Goal: Information Seeking & Learning: Understand process/instructions

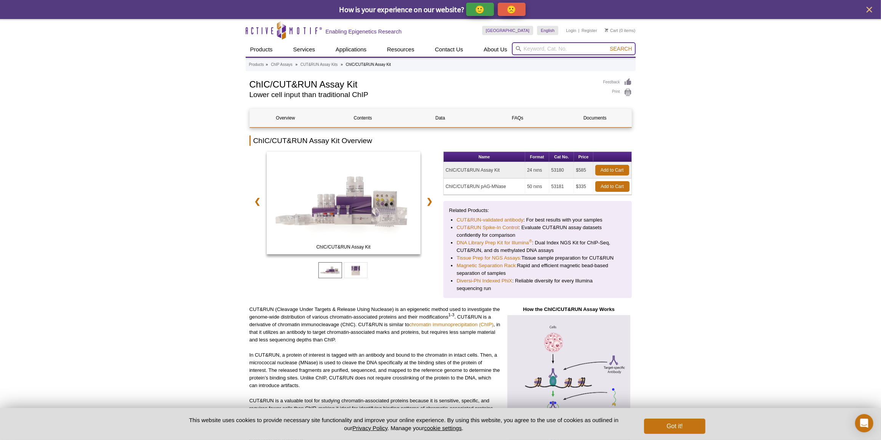
click at [551, 45] on input "search" at bounding box center [574, 48] width 124 height 13
paste input "53083"
click at [614, 45] on form "53083 Search" at bounding box center [574, 48] width 124 height 13
type input "53083"
click at [618, 51] on span "Search" at bounding box center [621, 49] width 22 height 6
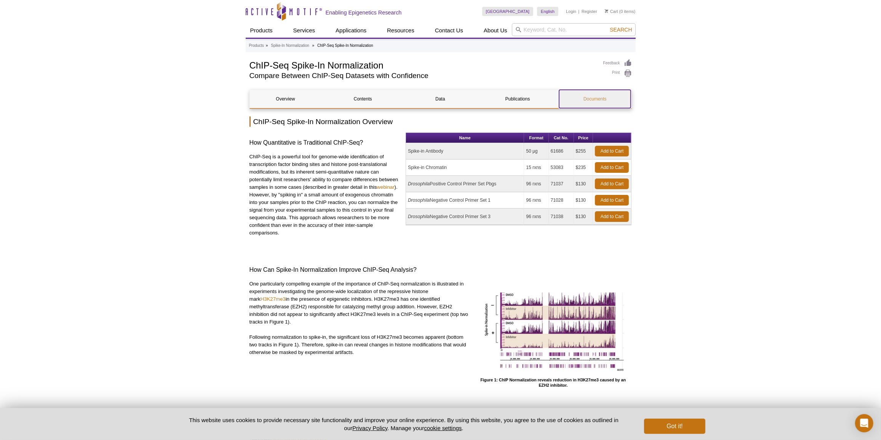
click at [607, 101] on link "Documents" at bounding box center [595, 99] width 72 height 18
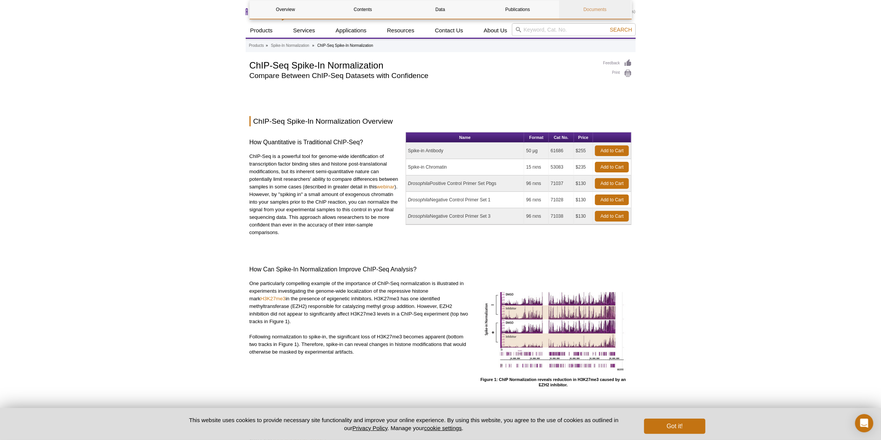
scroll to position [1340, 0]
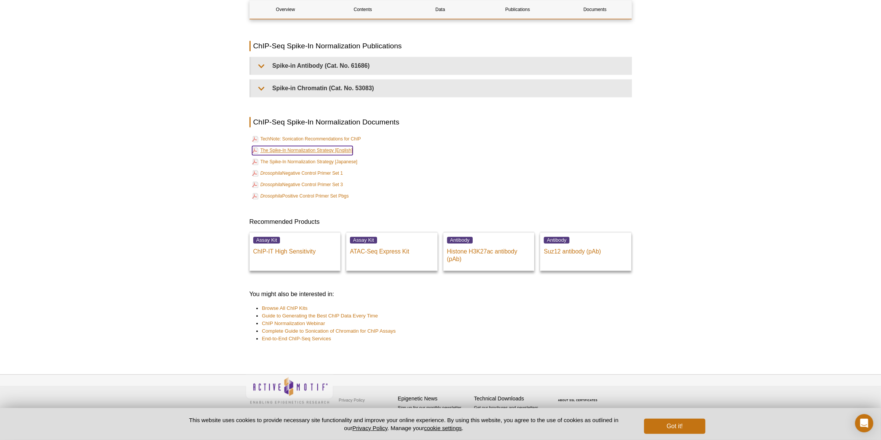
click at [326, 149] on link "The Spike-In Normalization Strategy [English]" at bounding box center [302, 150] width 101 height 9
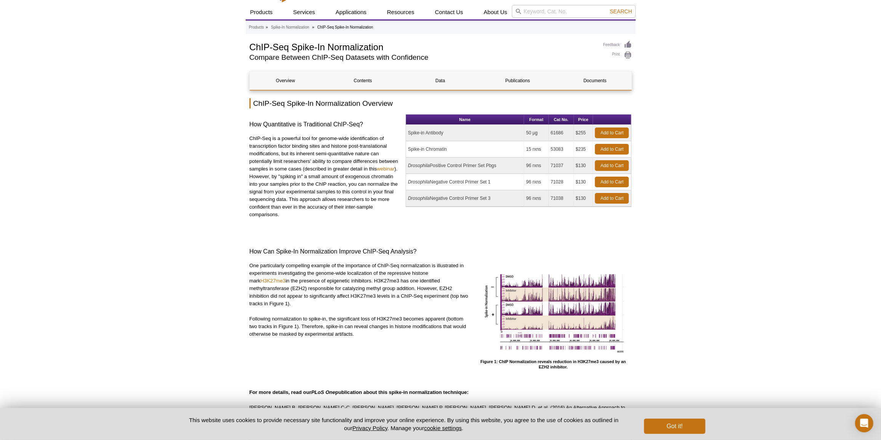
scroll to position [0, 0]
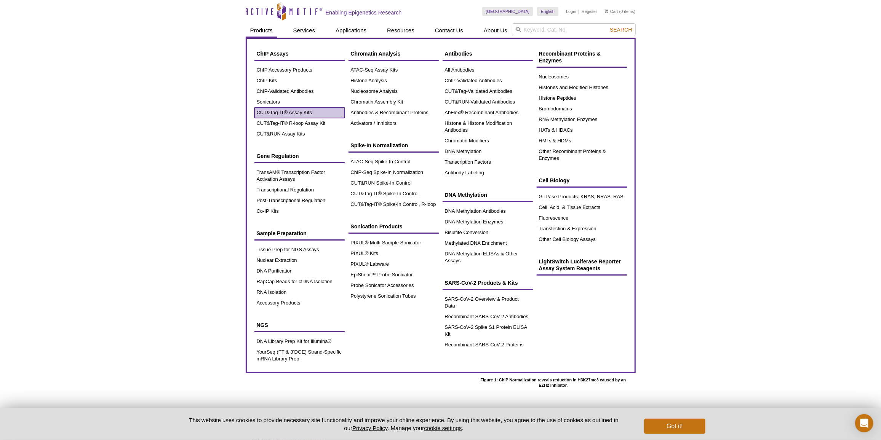
click at [283, 113] on link "CUT&Tag-IT® Assay Kits" at bounding box center [299, 112] width 90 height 11
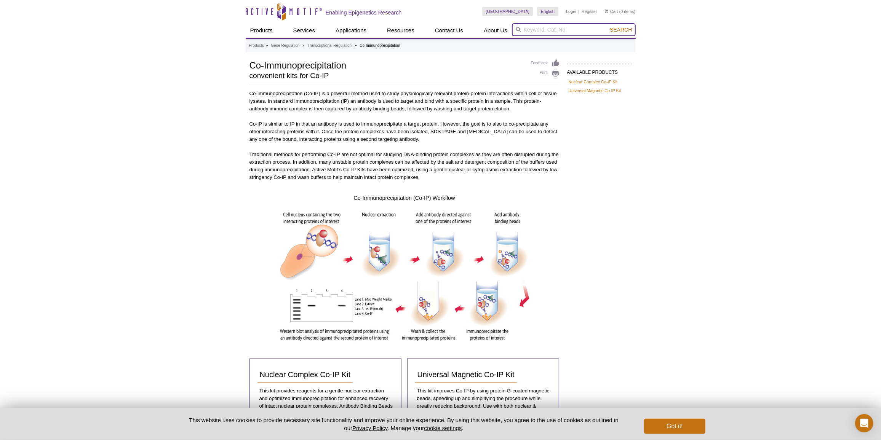
click at [529, 28] on input "search" at bounding box center [574, 29] width 124 height 13
paste input "39397"
click at [593, 29] on input "39397" at bounding box center [574, 29] width 124 height 13
click at [607, 26] on button "Search" at bounding box center [620, 29] width 27 height 7
click at [577, 41] on li "39397 / 39398 – NF-1A antibody (pAb)" at bounding box center [556, 42] width 88 height 11
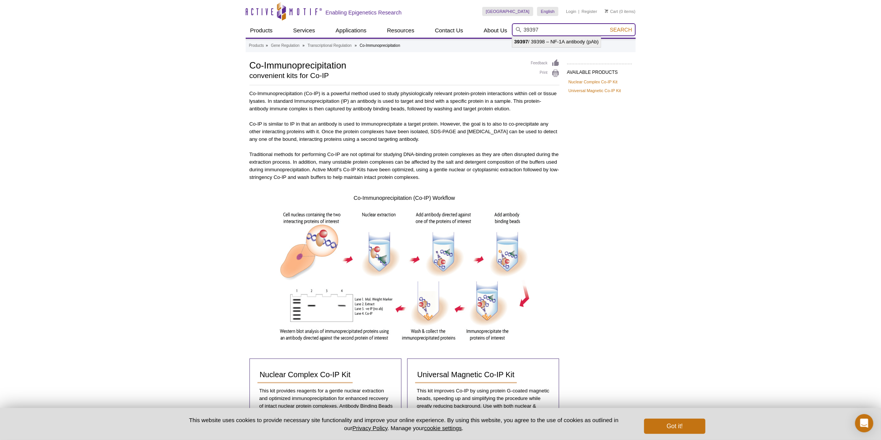
type input "39397 / 39398 – NF-1A antibody (pAb)"
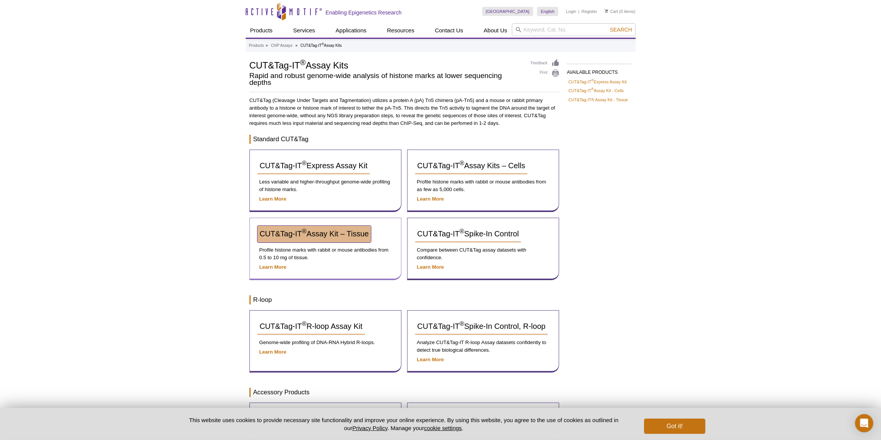
click at [359, 230] on span "CUT&Tag-IT ® Assay Kit – Tissue" at bounding box center [314, 234] width 109 height 8
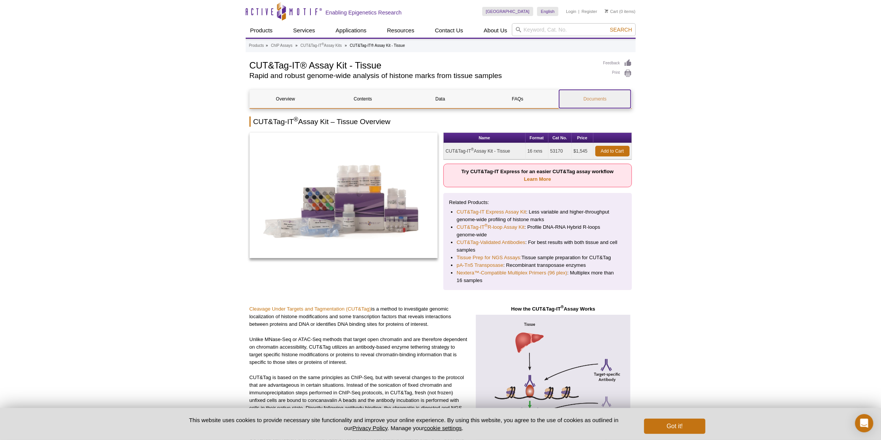
click at [590, 102] on link "Documents" at bounding box center [595, 99] width 72 height 18
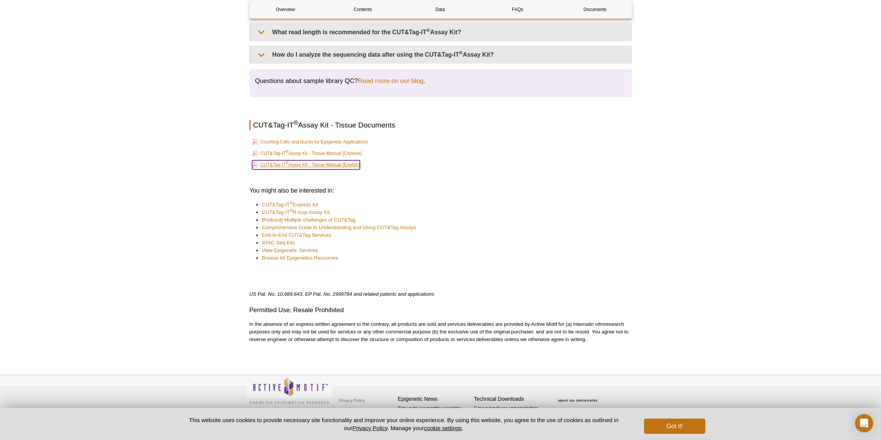
click at [347, 166] on link "CUT&Tag-IT ® Assay Kit - Tissue Manual [English]" at bounding box center [306, 164] width 108 height 9
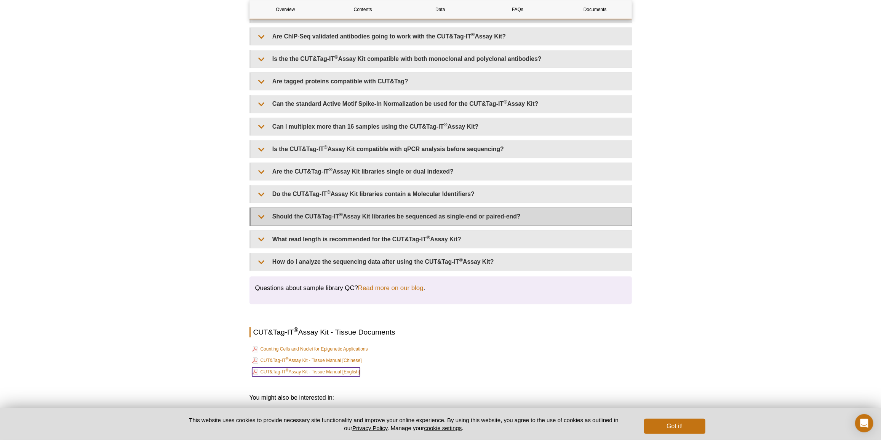
scroll to position [1699, 0]
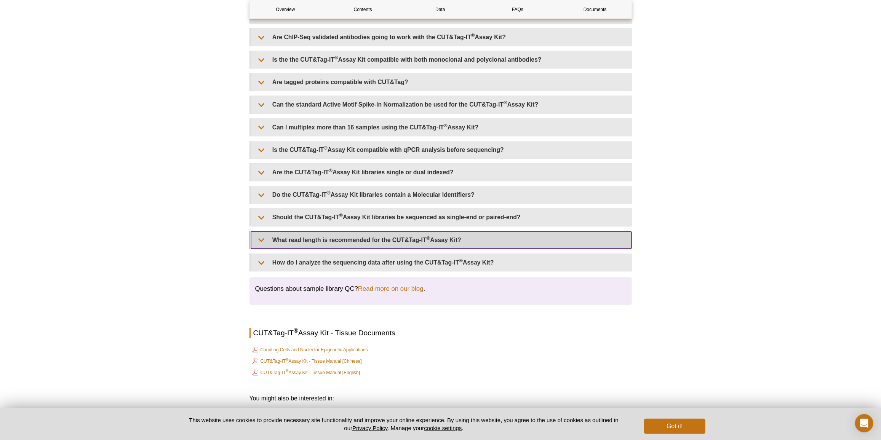
click at [292, 232] on summary "What read length is recommended for the CUT&Tag-IT ® Assay Kit?" at bounding box center [441, 240] width 380 height 17
